Goal: Complete application form

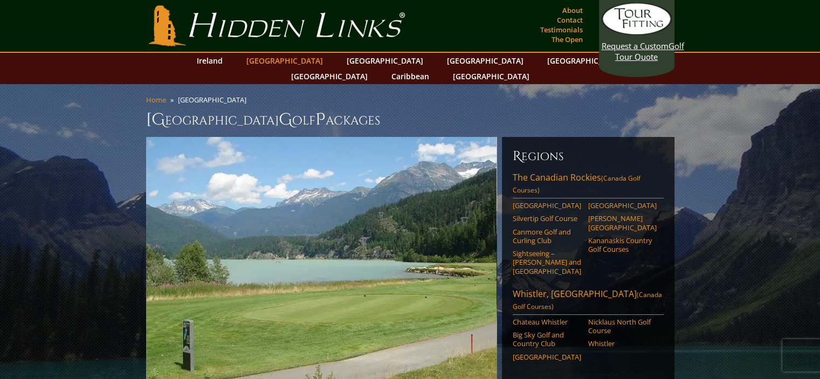
click at [296, 61] on link "[GEOGRAPHIC_DATA]" at bounding box center [284, 61] width 87 height 16
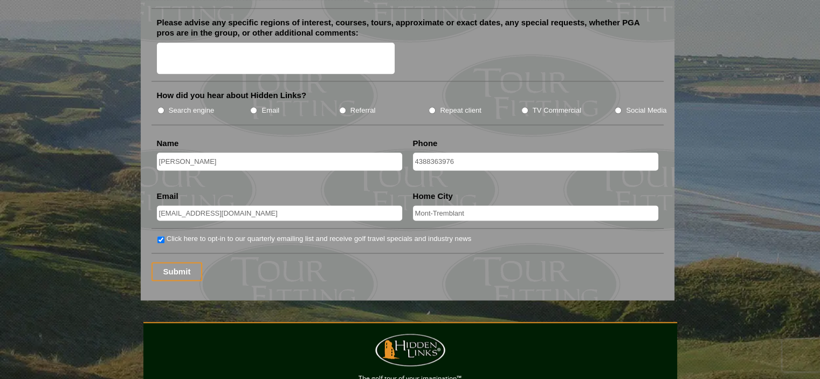
scroll to position [1258, 0]
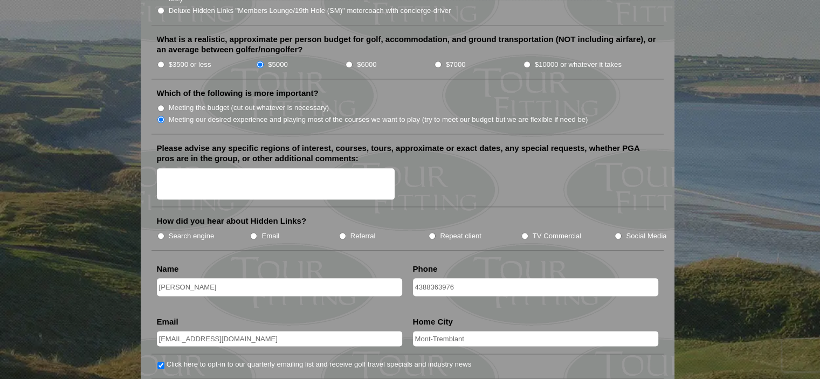
click at [256, 232] on input "Email" at bounding box center [253, 235] width 7 height 7
radio input "true"
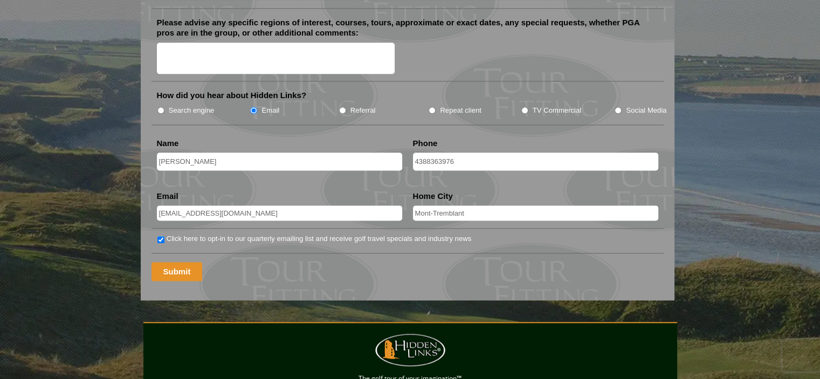
click at [180, 262] on input "Submit" at bounding box center [177, 271] width 51 height 19
